Goal: Complete application form

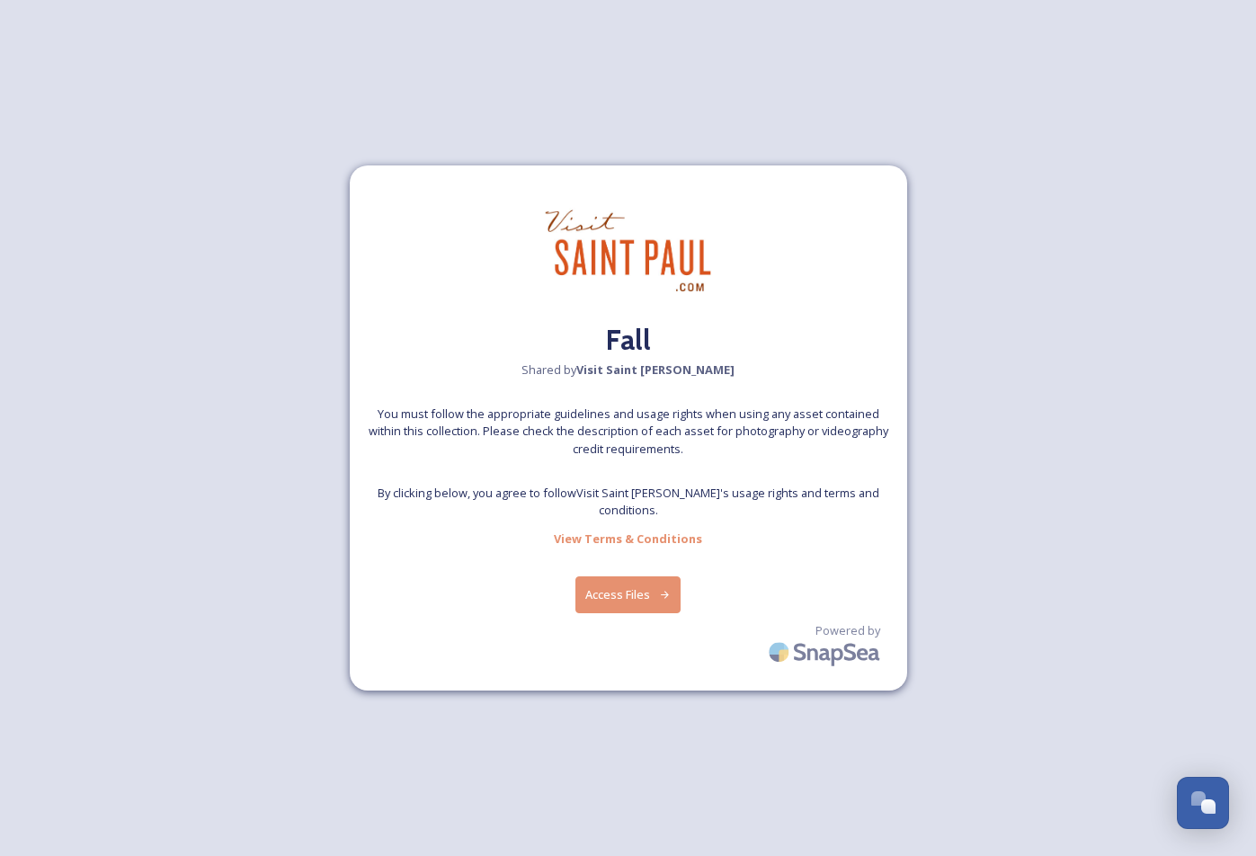
click at [596, 576] on button "Access Files" at bounding box center [628, 594] width 105 height 37
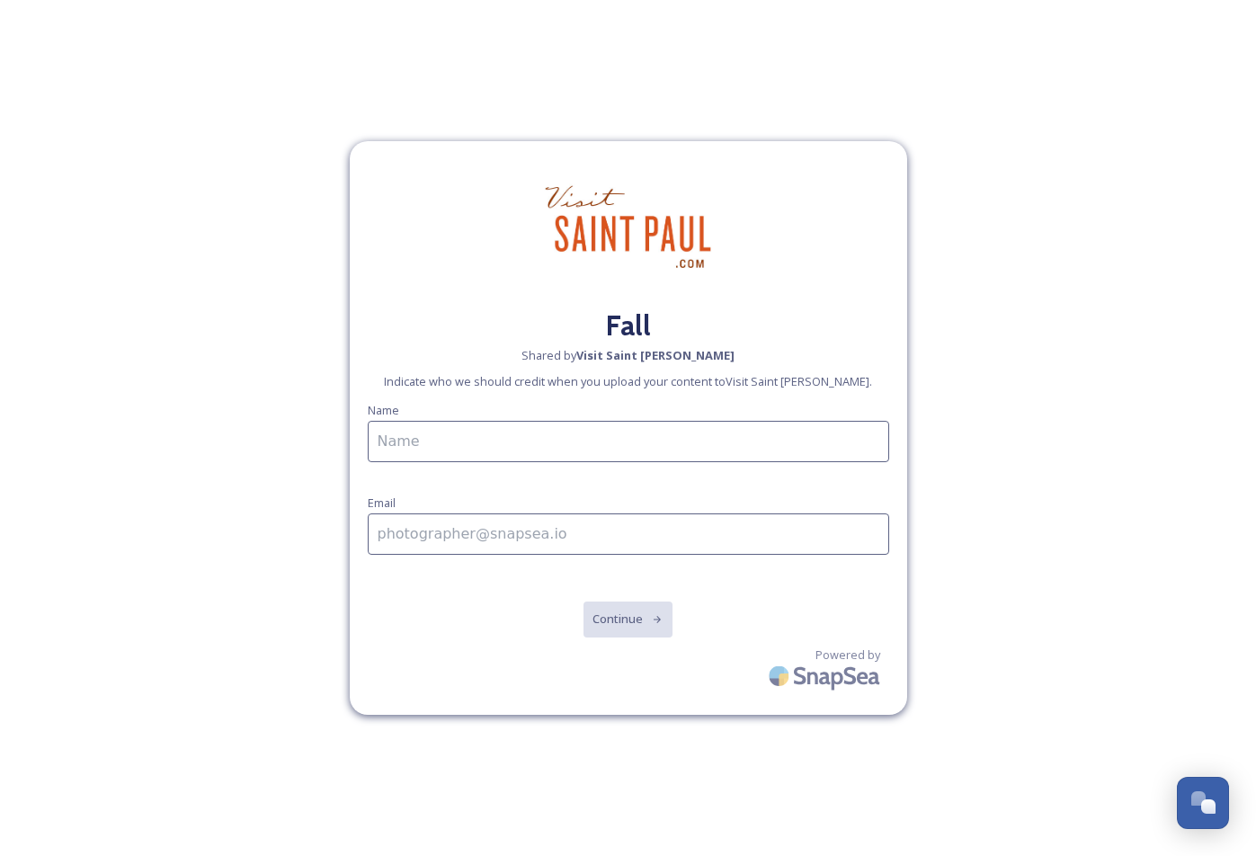
click at [505, 436] on input at bounding box center [629, 441] width 522 height 41
type input "[PERSON_NAME]"
type input "[PERSON_NAME][EMAIL_ADDRESS][PERSON_NAME][DOMAIN_NAME]"
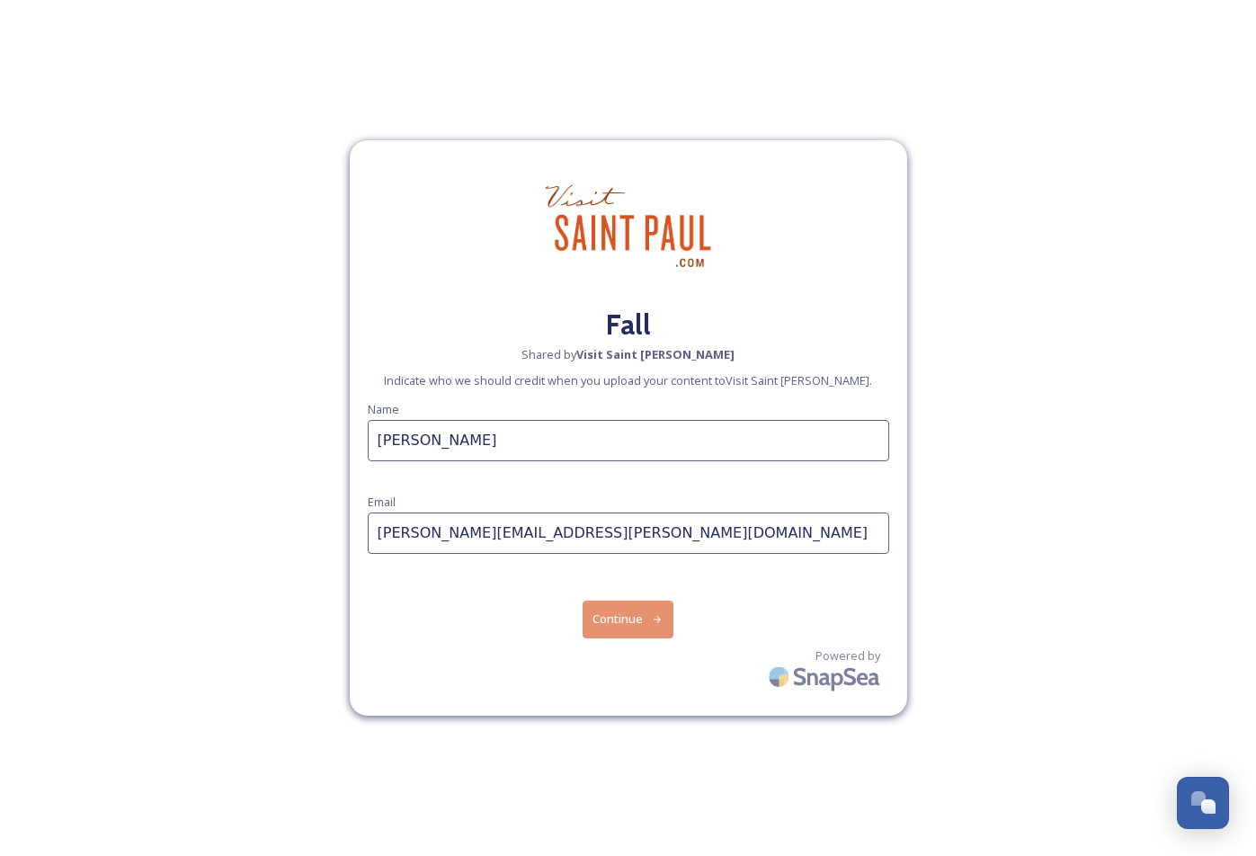
click at [640, 620] on button "Continue" at bounding box center [628, 619] width 91 height 37
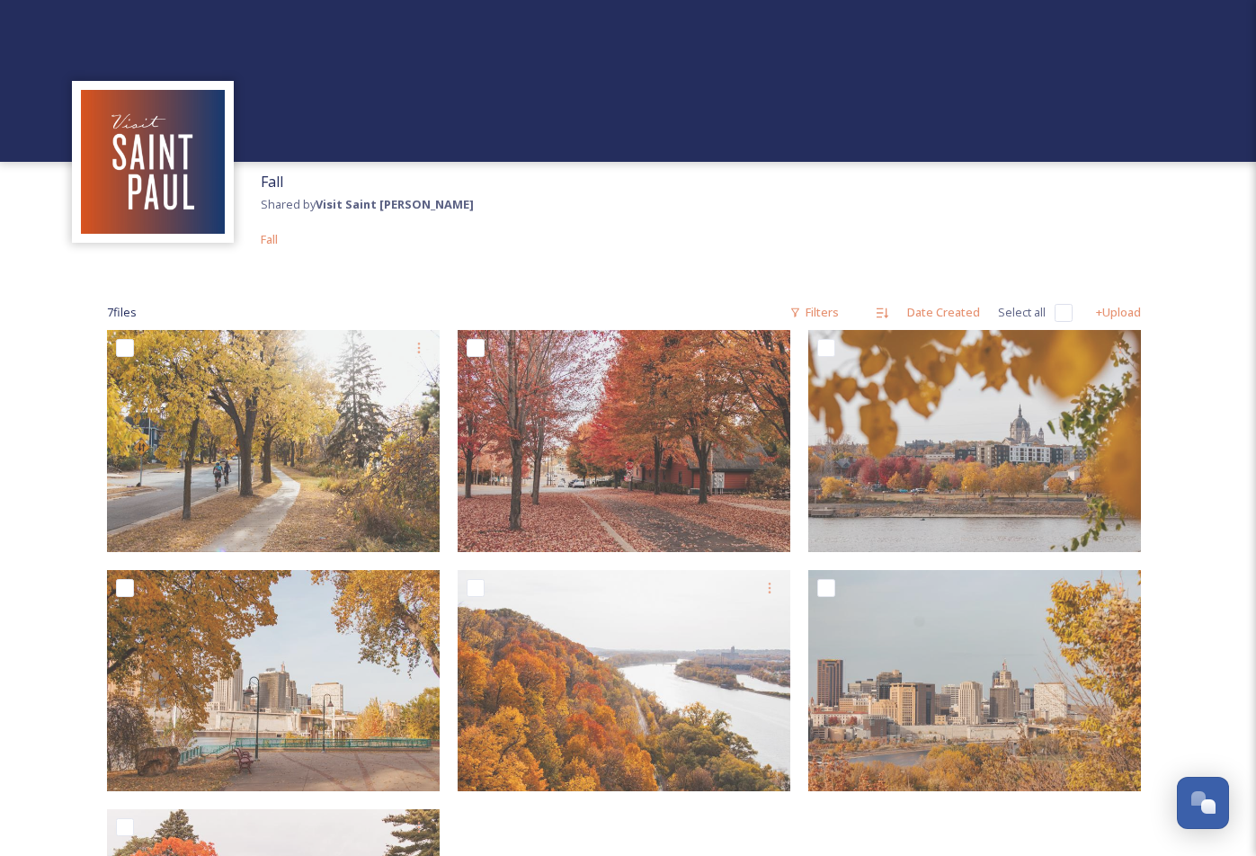
click at [1060, 313] on input "checkbox" at bounding box center [1064, 313] width 18 height 18
checkbox input "true"
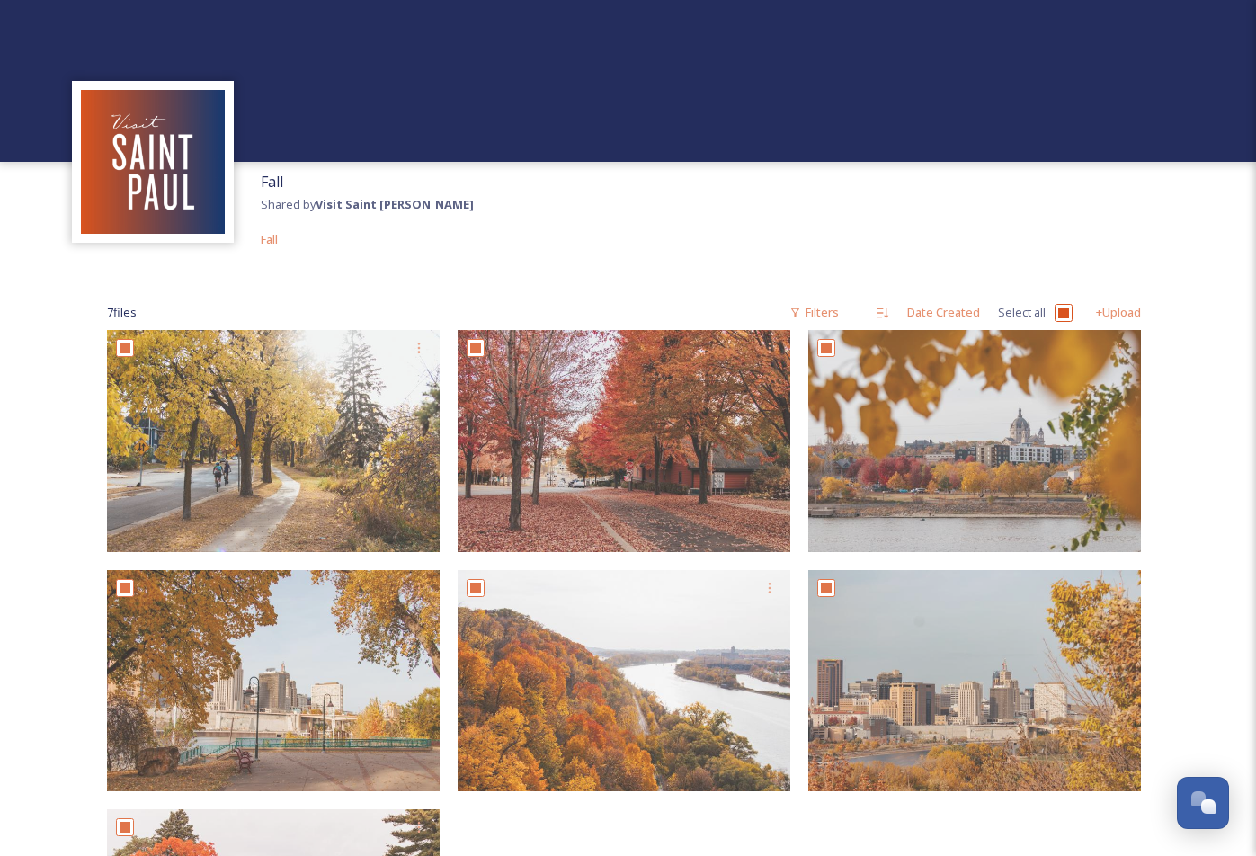
checkbox input "true"
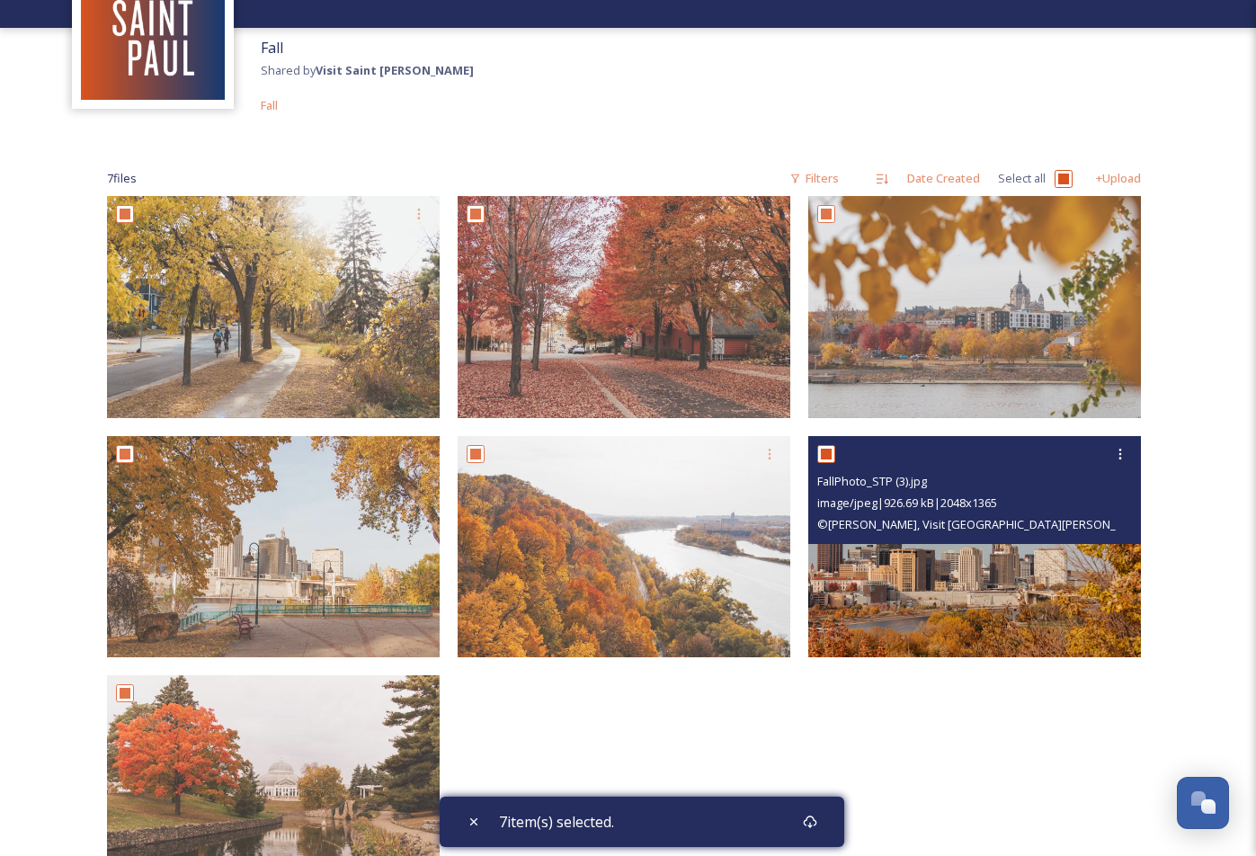
scroll to position [300, 0]
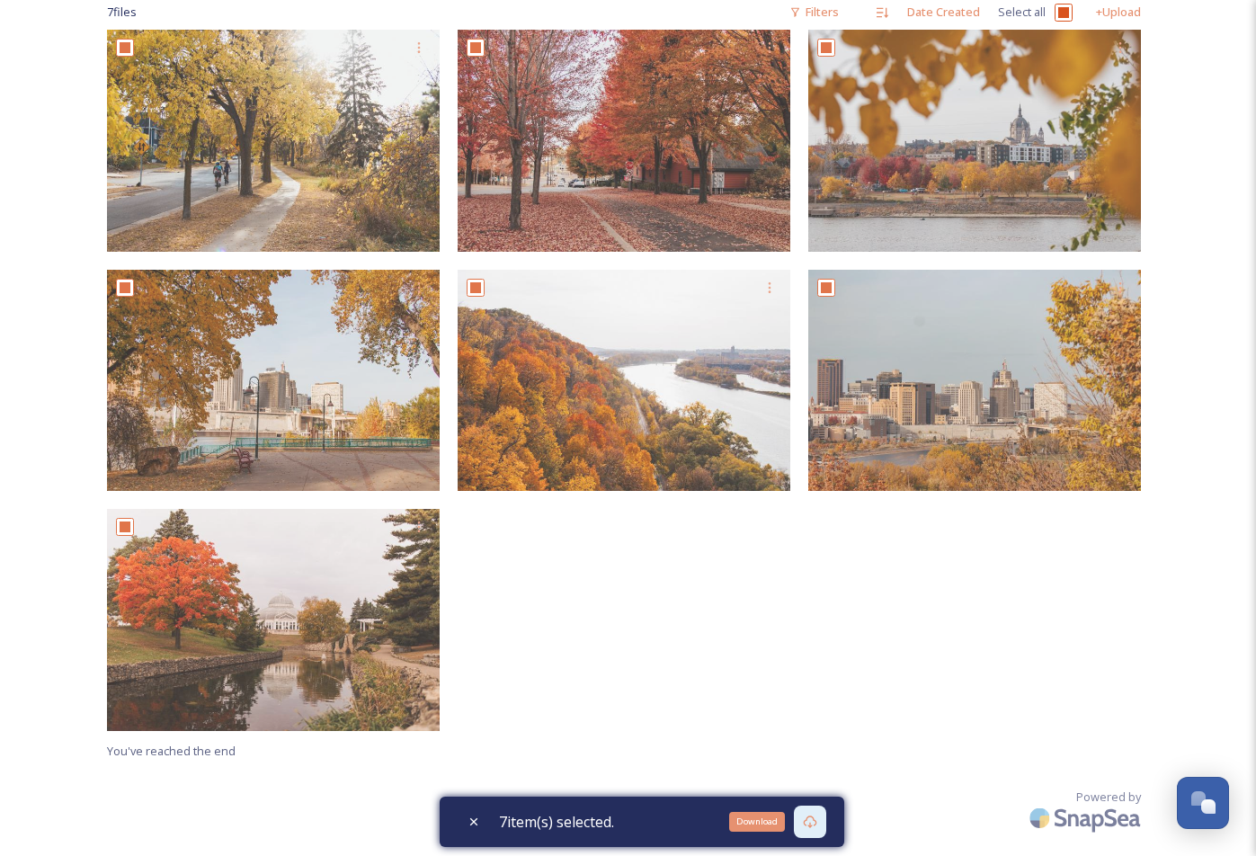
click at [817, 819] on icon at bounding box center [810, 822] width 14 height 14
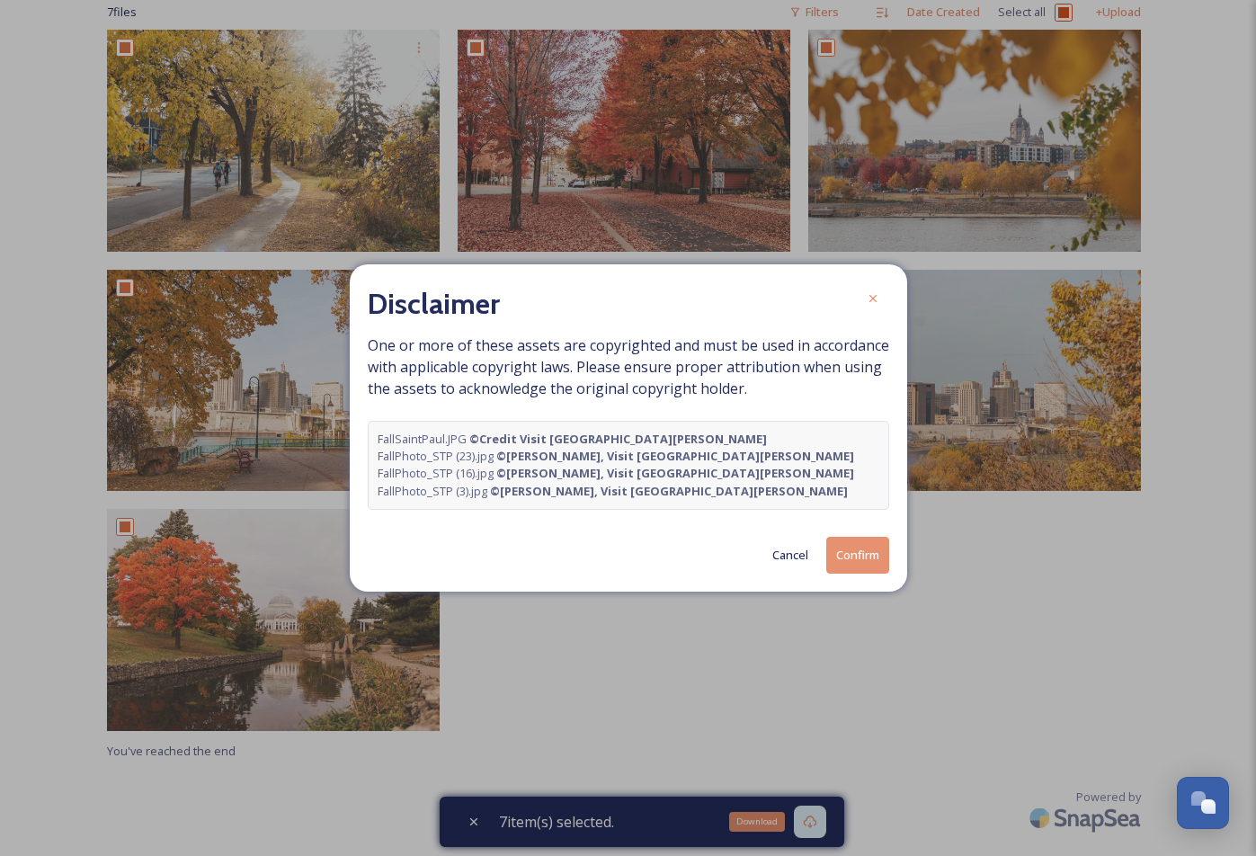
click at [840, 566] on button "Confirm" at bounding box center [857, 555] width 63 height 37
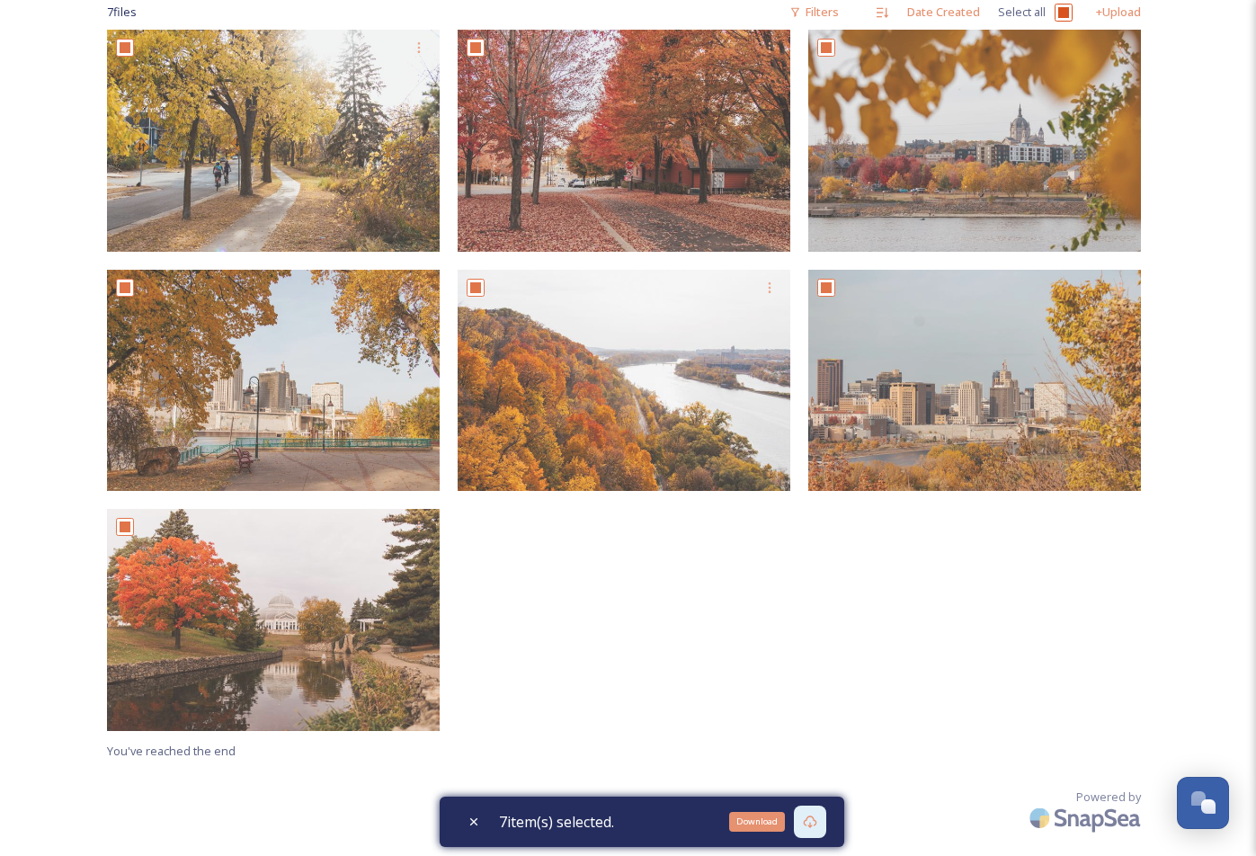
click at [67, 37] on div "Fall Shared by Visit Saint [PERSON_NAME] Fall 7 file s Filters Date Created Sel…" at bounding box center [628, 278] width 1256 height 1157
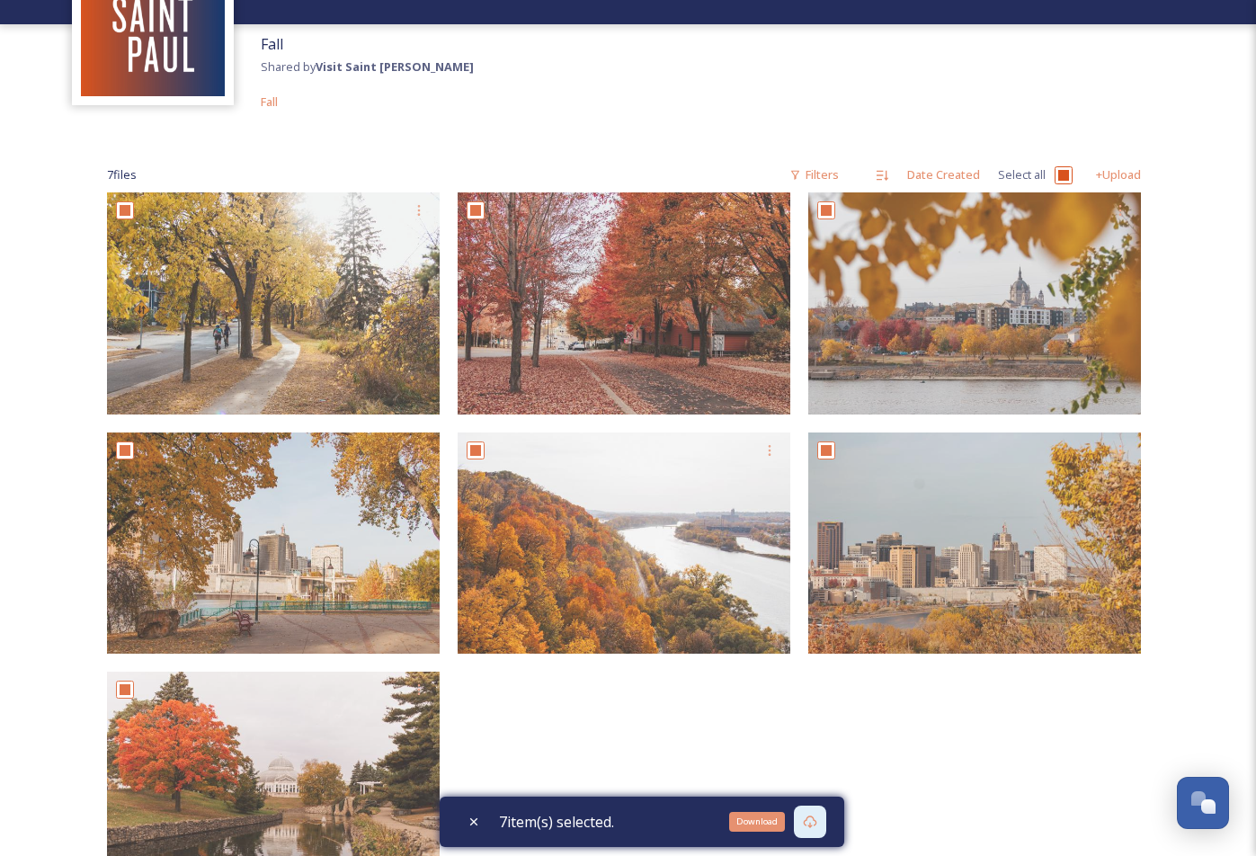
scroll to position [250, 0]
